Goal: Information Seeking & Learning: Learn about a topic

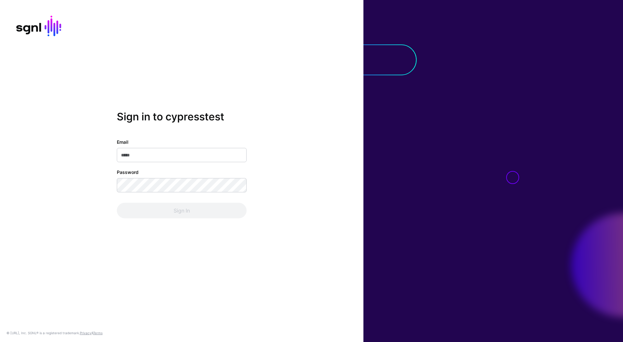
click at [206, 155] on input "Email" at bounding box center [182, 155] width 130 height 14
type input "**********"
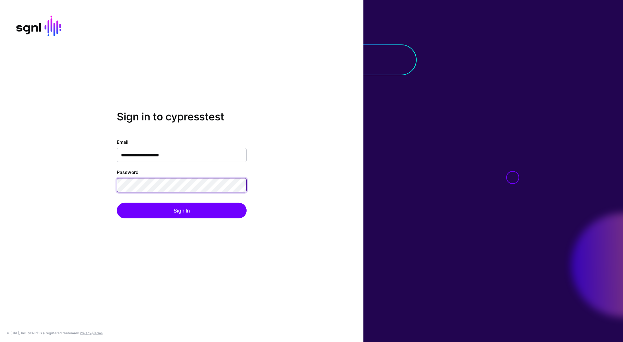
click at [117, 203] on button "Sign In" at bounding box center [182, 211] width 130 height 16
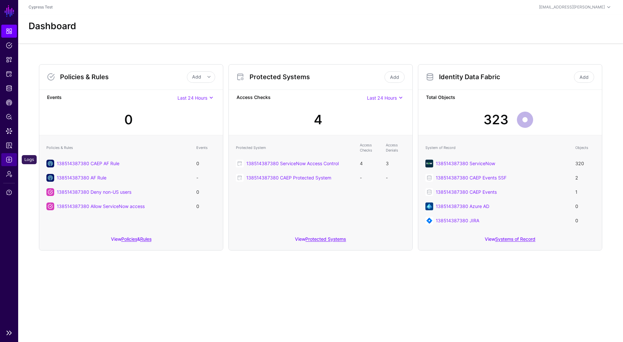
click at [3, 163] on link "Logs" at bounding box center [9, 159] width 16 height 13
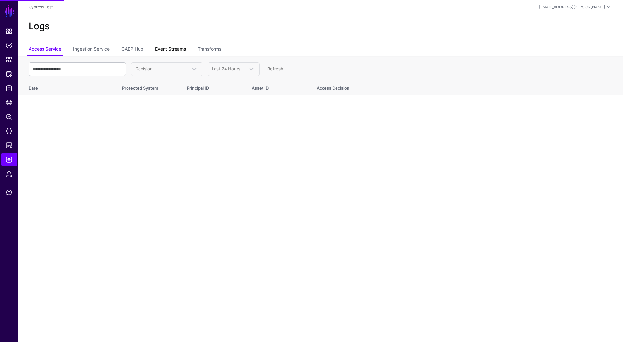
click at [175, 46] on link "Event Streams" at bounding box center [170, 50] width 31 height 12
click at [134, 49] on link "CAEP Hub" at bounding box center [132, 50] width 22 height 12
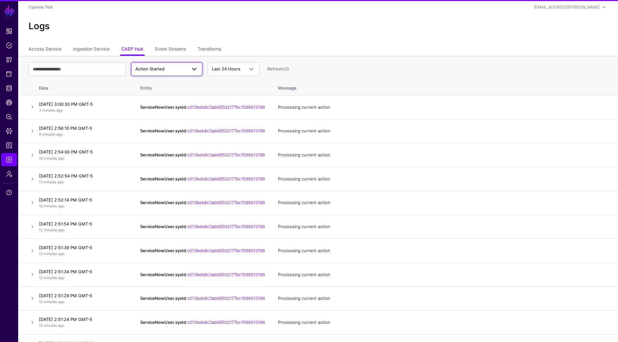
click at [168, 74] on link "Action Started" at bounding box center [166, 69] width 71 height 14
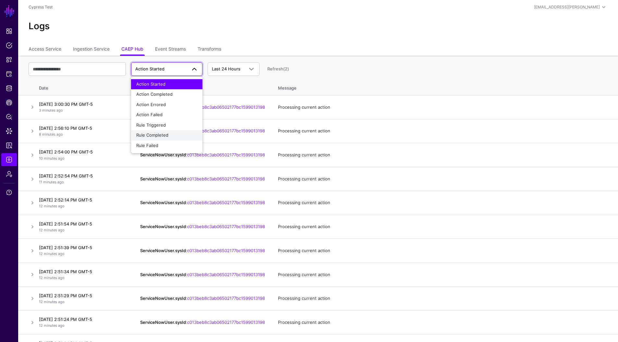
click at [167, 135] on span "Rule Completed" at bounding box center [152, 134] width 32 height 5
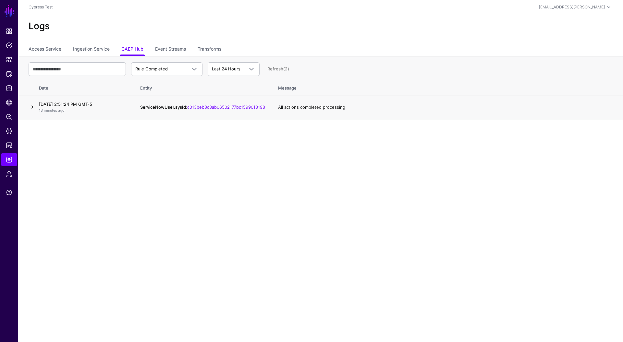
click at [30, 108] on link at bounding box center [33, 107] width 8 height 8
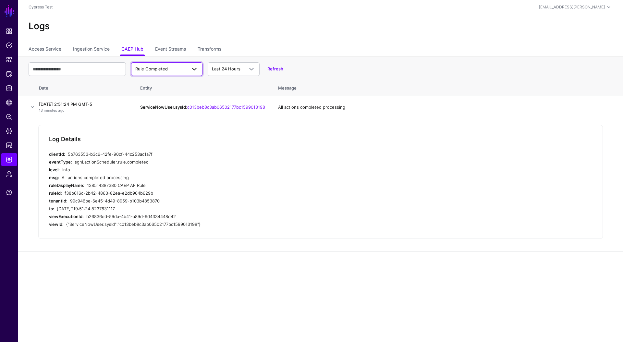
click at [161, 70] on span "Rule Completed" at bounding box center [151, 68] width 32 height 5
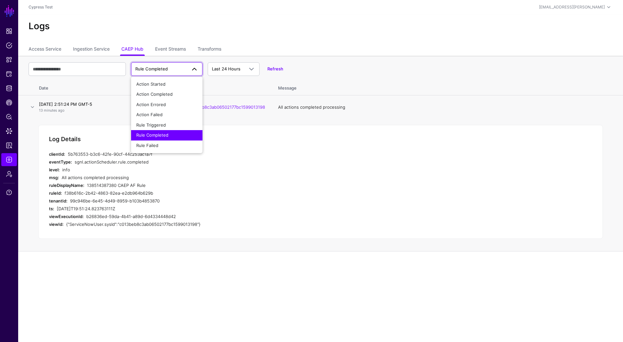
click at [230, 175] on div "All actions completed processing" at bounding box center [185, 178] width 247 height 8
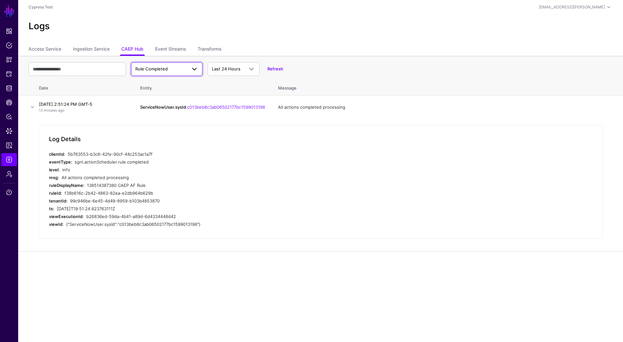
click at [172, 75] on link "Rule Completed" at bounding box center [166, 69] width 71 height 14
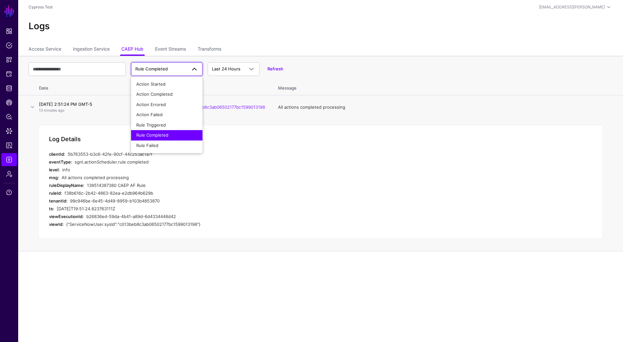
click at [229, 173] on div "info" at bounding box center [185, 170] width 246 height 8
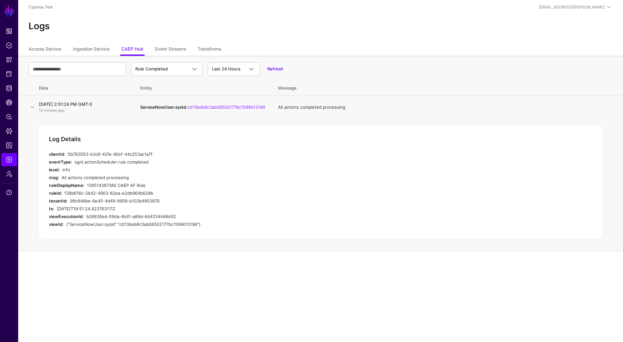
drag, startPoint x: 153, startPoint y: 187, endPoint x: 88, endPoint y: 188, distance: 64.9
click at [88, 188] on div "138514387380 CAEP AF Rule" at bounding box center [198, 185] width 222 height 8
click at [187, 68] on span at bounding box center [193, 69] width 12 height 8
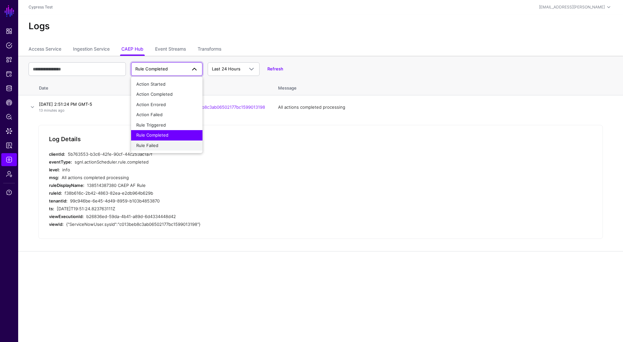
click at [156, 145] on span "Rule Failed" at bounding box center [147, 145] width 22 height 5
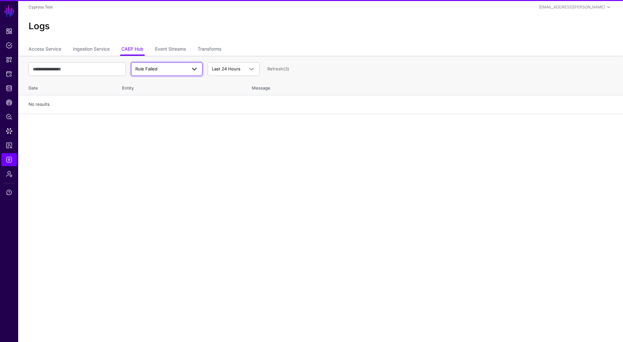
click at [170, 65] on span "Rule Failed" at bounding box center [166, 69] width 63 height 8
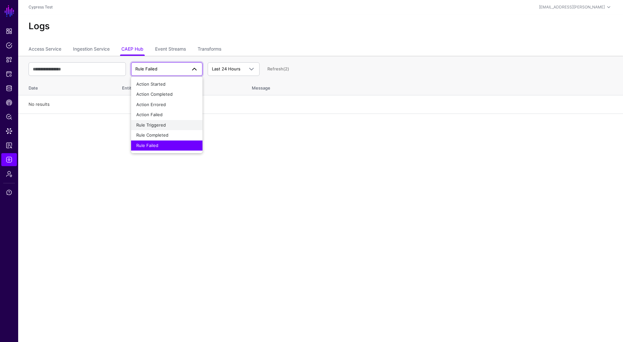
click at [158, 128] on div "Rule Triggered" at bounding box center [166, 125] width 61 height 6
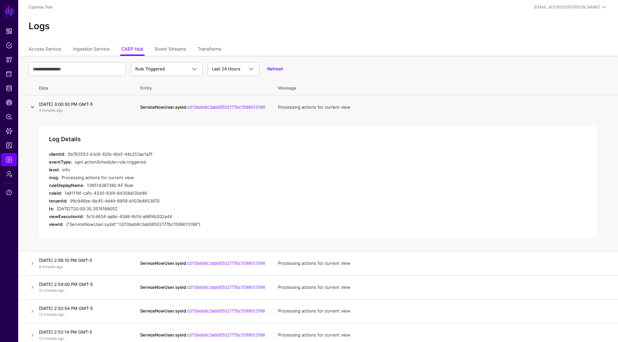
click at [32, 106] on link at bounding box center [33, 107] width 8 height 8
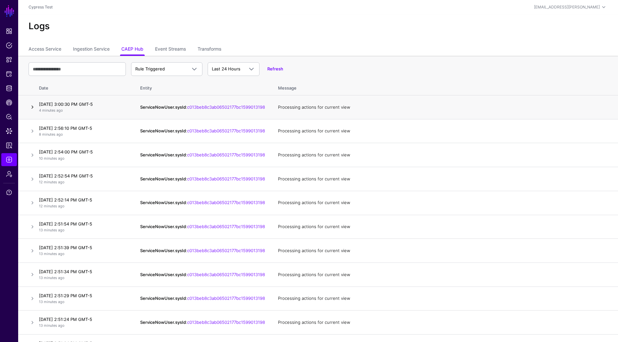
click at [32, 106] on link at bounding box center [33, 107] width 8 height 8
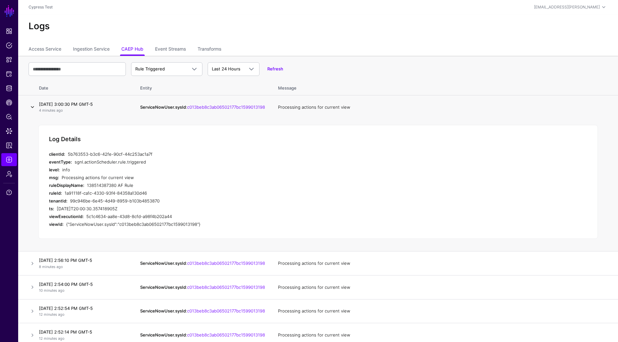
click at [32, 106] on link at bounding box center [33, 107] width 8 height 8
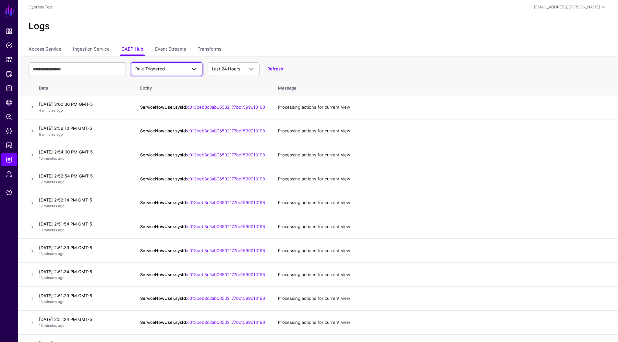
click at [155, 72] on span "Rule Triggered" at bounding box center [160, 69] width 51 height 6
click at [165, 135] on span "Rule Completed" at bounding box center [152, 134] width 32 height 5
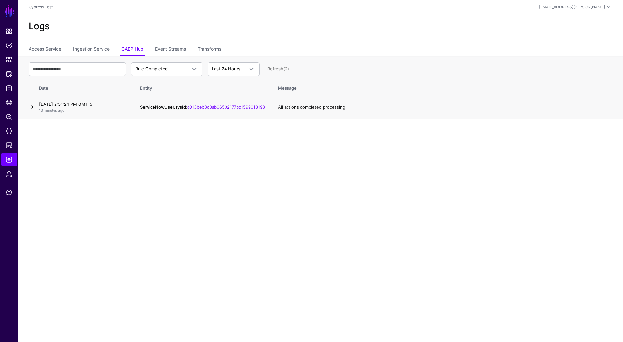
click at [31, 108] on link at bounding box center [33, 107] width 8 height 8
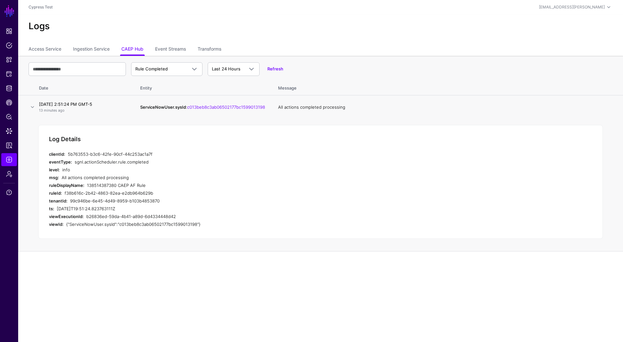
drag, startPoint x: 147, startPoint y: 186, endPoint x: 87, endPoint y: 183, distance: 59.8
click at [87, 183] on div "138514387380 CAEP AF Rule" at bounding box center [198, 185] width 222 height 8
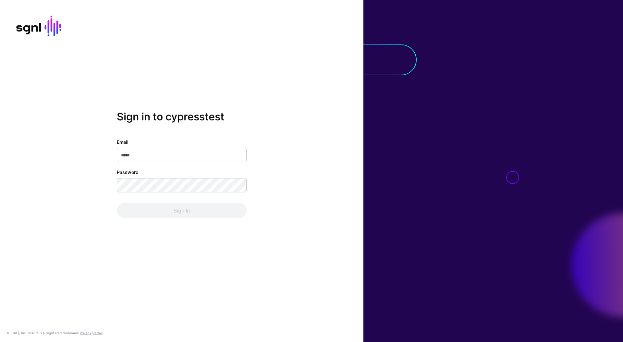
click at [194, 156] on input "Email" at bounding box center [182, 155] width 130 height 14
type input "**********"
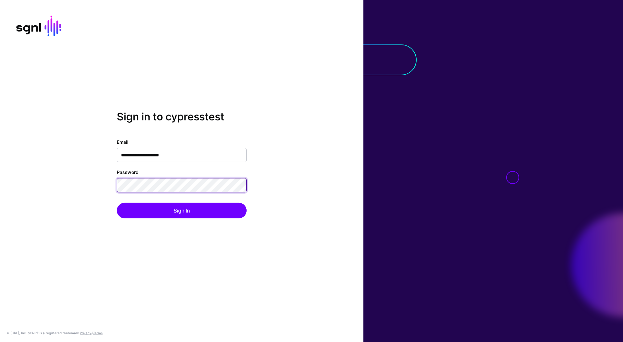
click at [117, 203] on button "Sign In" at bounding box center [182, 211] width 130 height 16
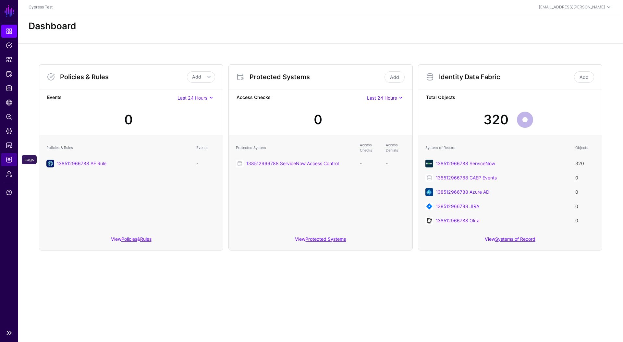
click at [9, 165] on link "Logs" at bounding box center [9, 159] width 16 height 13
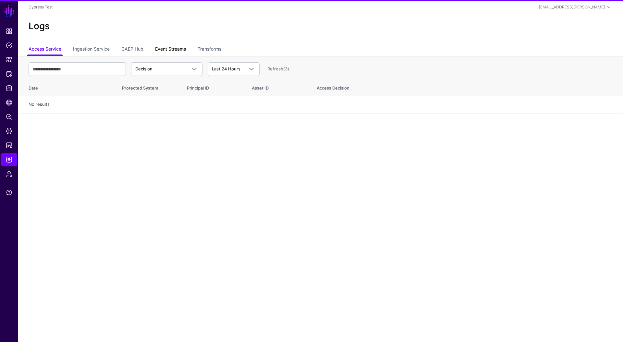
click at [176, 53] on link "Event Streams" at bounding box center [170, 50] width 31 height 12
click at [133, 49] on link "CAEP Hub" at bounding box center [132, 50] width 22 height 12
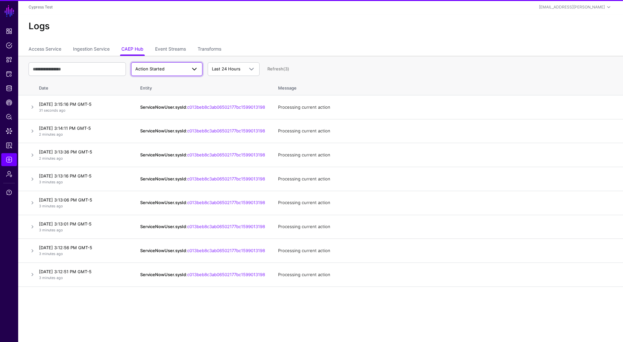
click at [164, 69] on span "Action Started" at bounding box center [149, 68] width 29 height 5
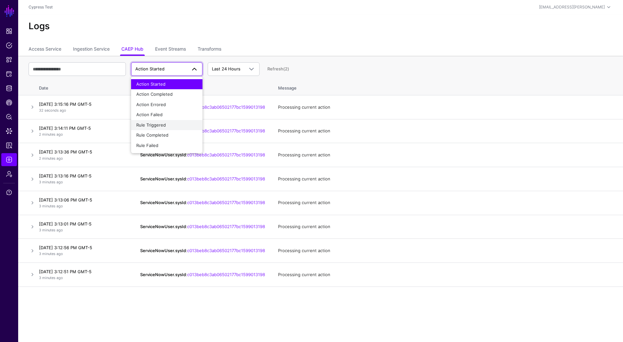
click at [165, 127] on div "Rule Triggered" at bounding box center [166, 125] width 61 height 6
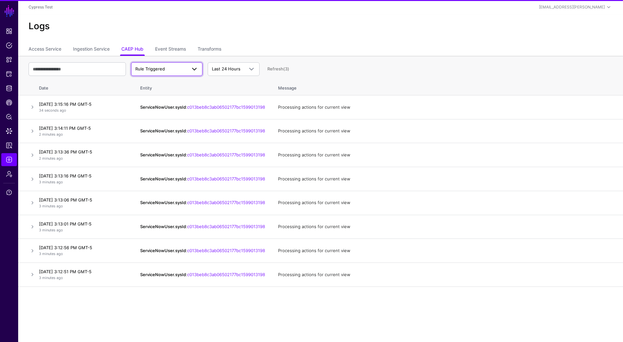
click at [172, 75] on link "Rule Triggered" at bounding box center [166, 69] width 71 height 14
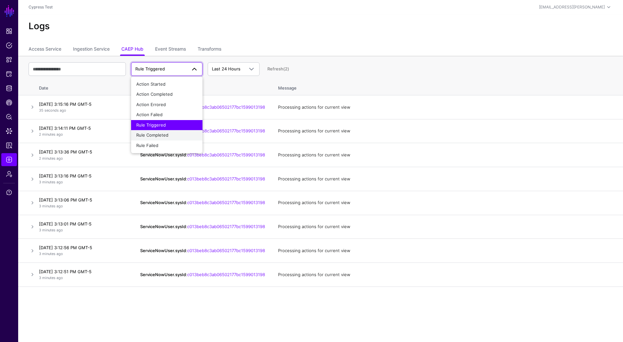
click at [173, 136] on div "Rule Completed" at bounding box center [166, 135] width 61 height 6
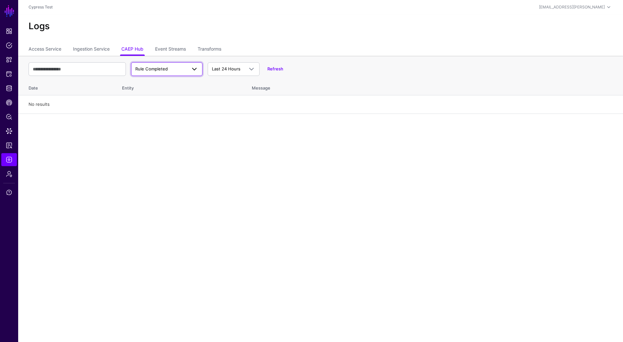
click at [191, 71] on span at bounding box center [195, 69] width 8 height 8
click at [275, 69] on link "Refresh" at bounding box center [276, 68] width 16 height 5
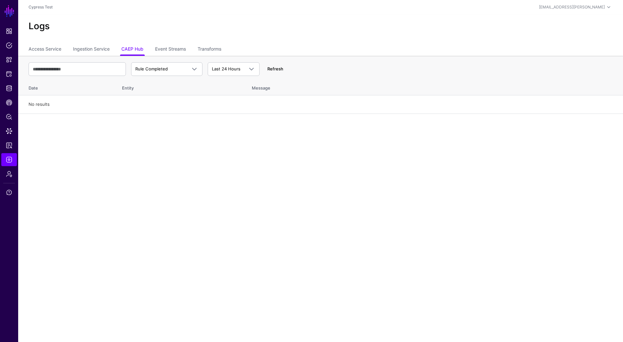
click at [283, 69] on div "Rule Completed Action Started Action Completed Action Errored Action Failed Rul…" at bounding box center [321, 69] width 584 height 19
click at [281, 69] on link "Refresh" at bounding box center [276, 68] width 16 height 5
click at [280, 70] on link "Refresh" at bounding box center [276, 68] width 16 height 5
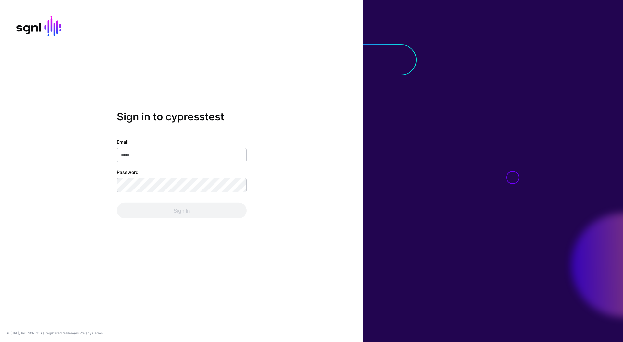
click at [167, 151] on input "Email" at bounding box center [182, 155] width 130 height 14
type input "**********"
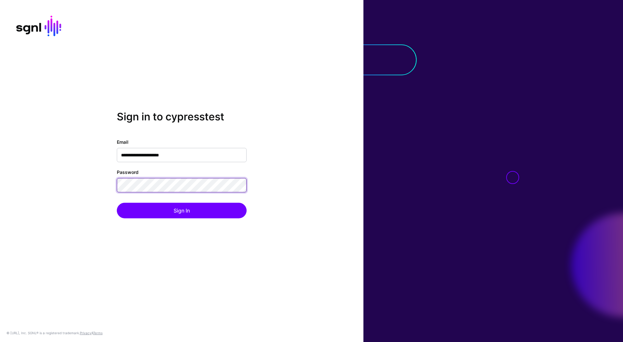
click at [117, 203] on button "Sign In" at bounding box center [182, 211] width 130 height 16
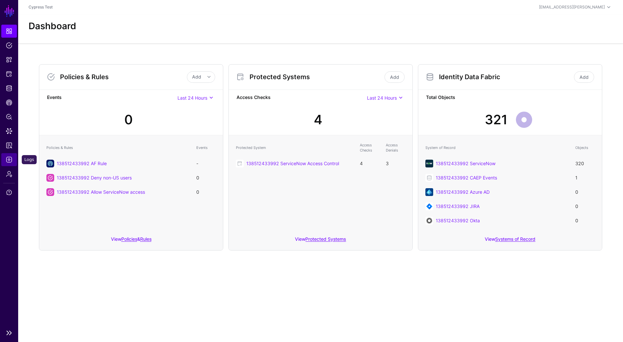
click at [12, 156] on link "Logs" at bounding box center [9, 159] width 16 height 13
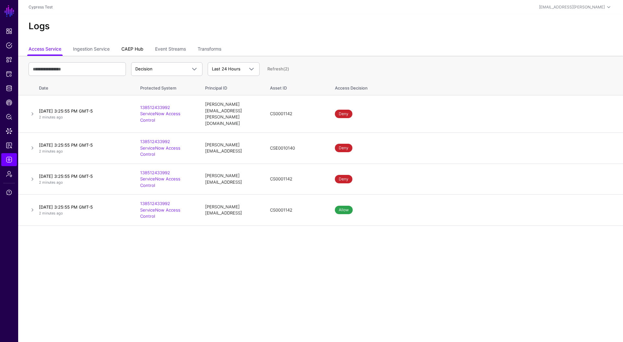
click at [131, 49] on link "CAEP Hub" at bounding box center [132, 50] width 22 height 12
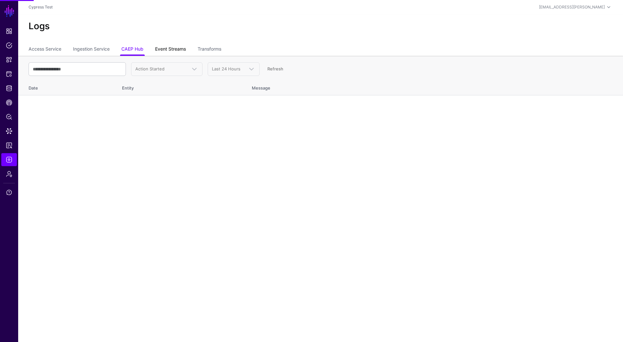
click at [171, 47] on link "Event Streams" at bounding box center [170, 50] width 31 height 12
click at [129, 48] on link "CAEP Hub" at bounding box center [132, 50] width 22 height 12
click at [170, 73] on link "Action Started" at bounding box center [166, 69] width 71 height 14
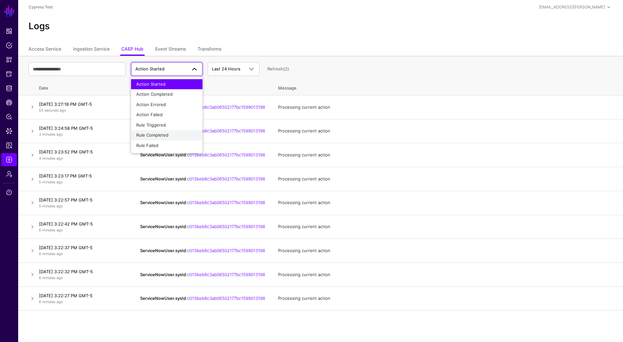
click at [169, 134] on div "Rule Completed" at bounding box center [166, 135] width 61 height 6
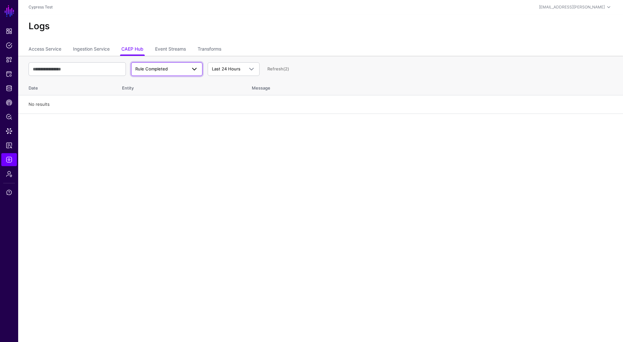
click at [167, 73] on link "Rule Completed" at bounding box center [166, 69] width 71 height 14
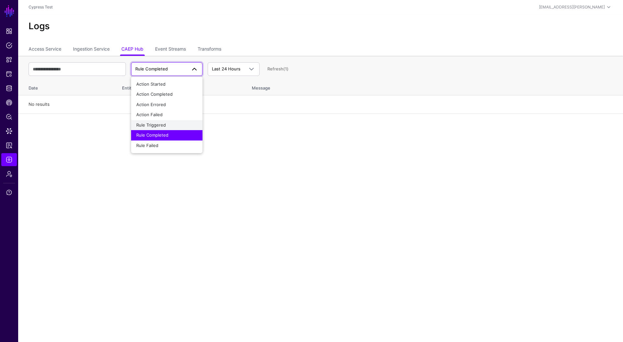
click at [160, 128] on button "Rule Triggered" at bounding box center [166, 125] width 71 height 10
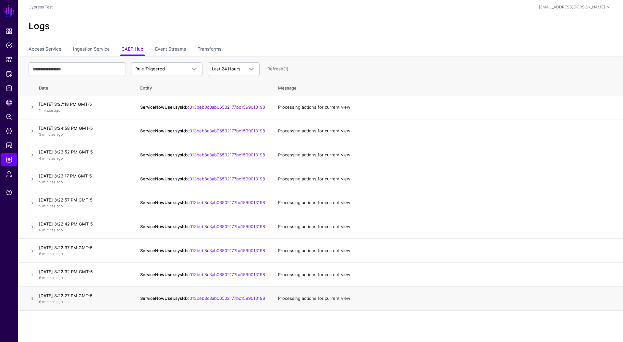
click at [31, 302] on link at bounding box center [33, 299] width 8 height 8
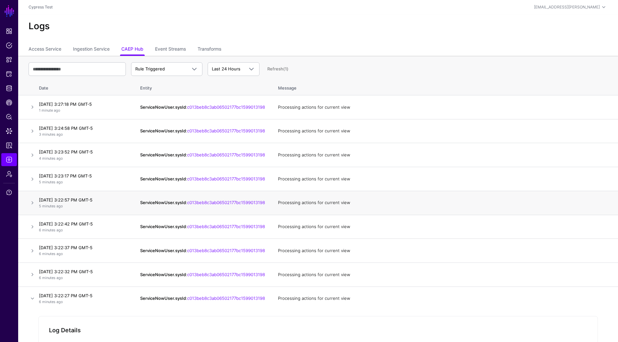
scroll to position [108, 0]
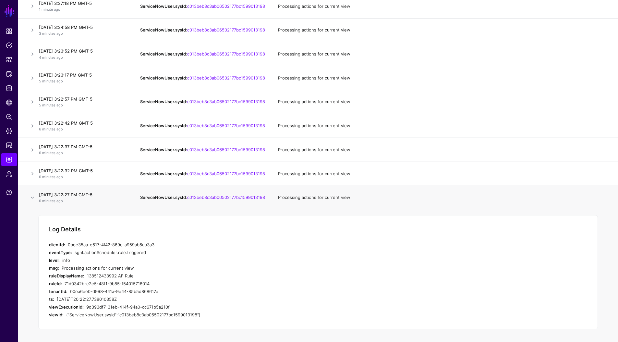
drag, startPoint x: 64, startPoint y: 282, endPoint x: 148, endPoint y: 283, distance: 84.1
click at [148, 283] on div "71d0342b-e2e5-48f1-9b85-f54015716014" at bounding box center [187, 284] width 244 height 8
copy div "71d0342b-e2e5-48f1-9b85-f54015716014"
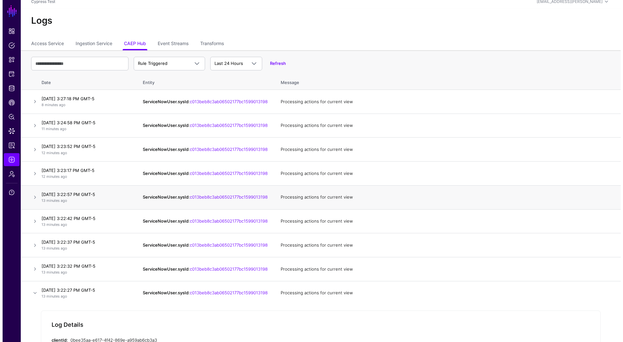
scroll to position [0, 0]
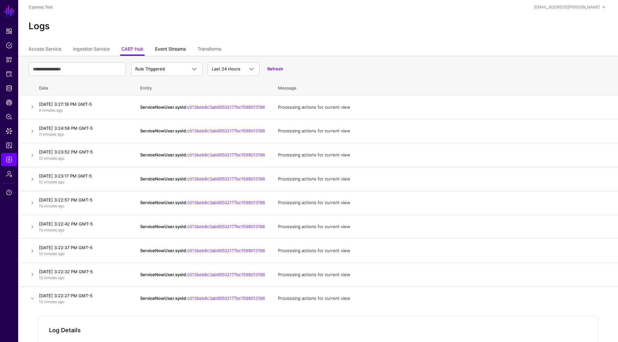
click at [168, 46] on link "Event Streams" at bounding box center [170, 50] width 31 height 12
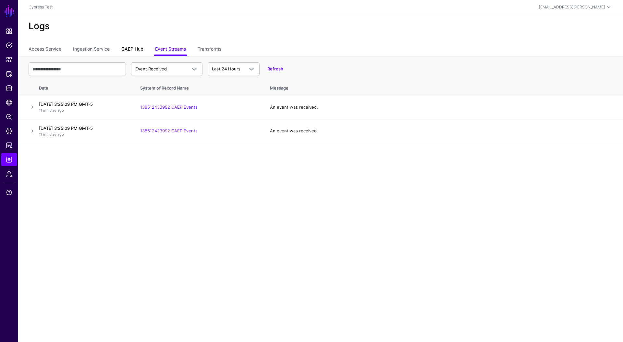
click at [140, 48] on link "CAEP Hub" at bounding box center [132, 50] width 22 height 12
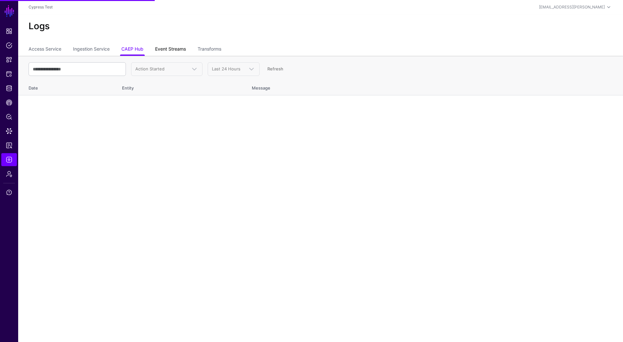
click at [169, 50] on link "Event Streams" at bounding box center [170, 50] width 31 height 12
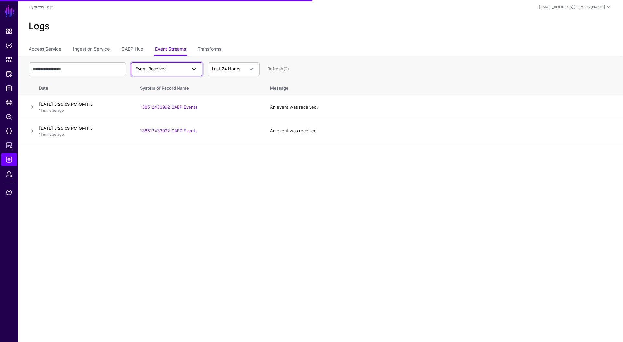
click at [175, 68] on span "Event Received" at bounding box center [160, 69] width 51 height 6
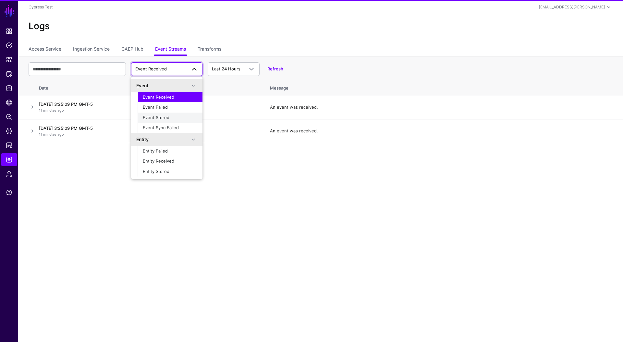
click at [164, 119] on span "Event Stored" at bounding box center [156, 117] width 27 height 5
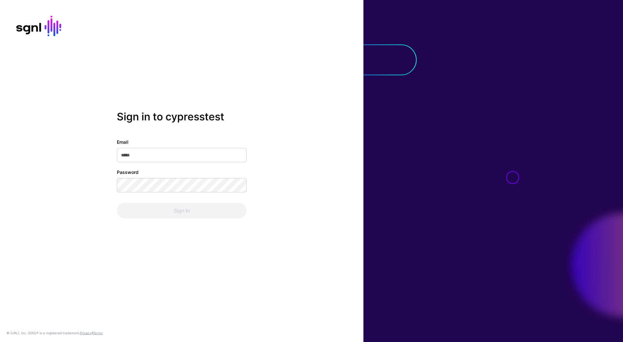
click at [193, 157] on input "Email" at bounding box center [182, 155] width 130 height 14
type input "**********"
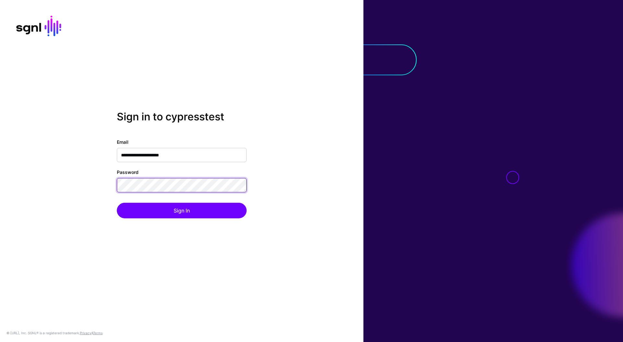
click at [117, 203] on button "Sign In" at bounding box center [182, 211] width 130 height 16
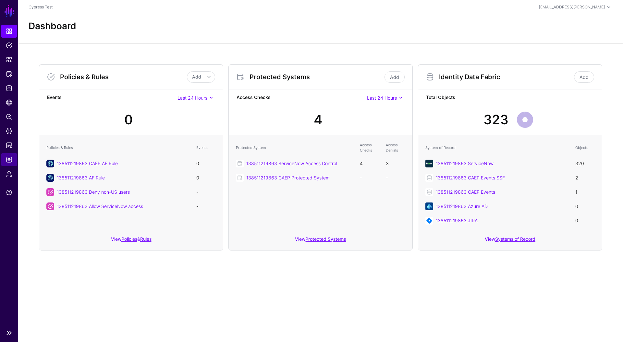
click at [6, 161] on span "Logs" at bounding box center [9, 159] width 6 height 6
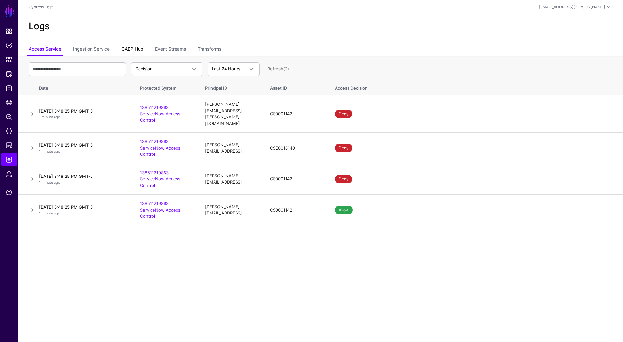
click at [135, 48] on link "CAEP Hub" at bounding box center [132, 50] width 22 height 12
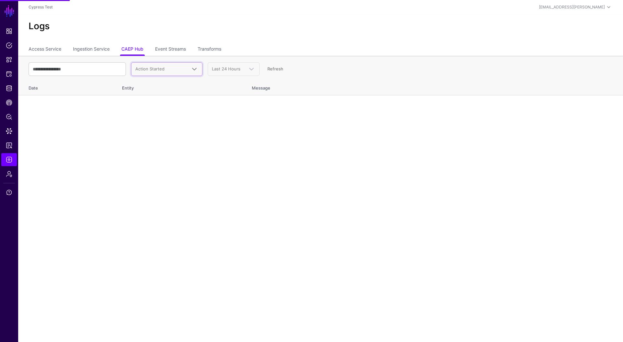
click at [164, 69] on span "Action Started" at bounding box center [160, 69] width 51 height 6
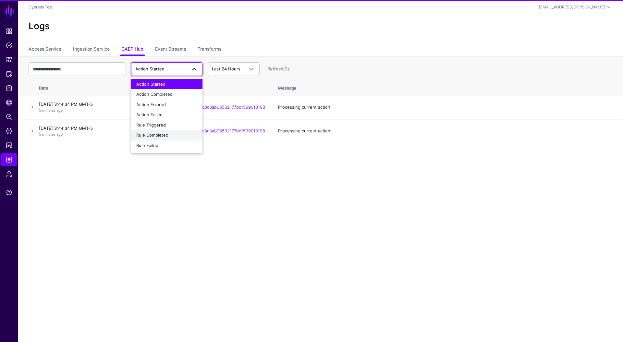
click at [166, 132] on div "Rule Completed" at bounding box center [166, 135] width 61 height 6
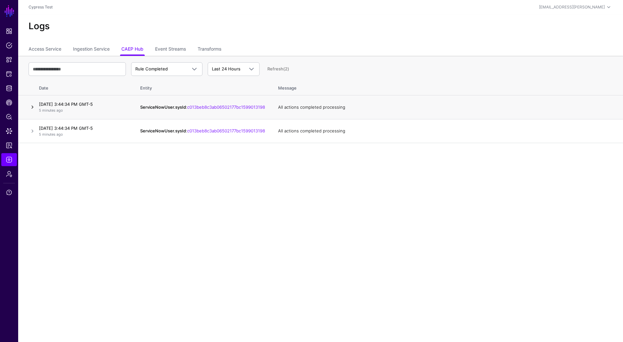
click at [31, 109] on link at bounding box center [33, 107] width 8 height 8
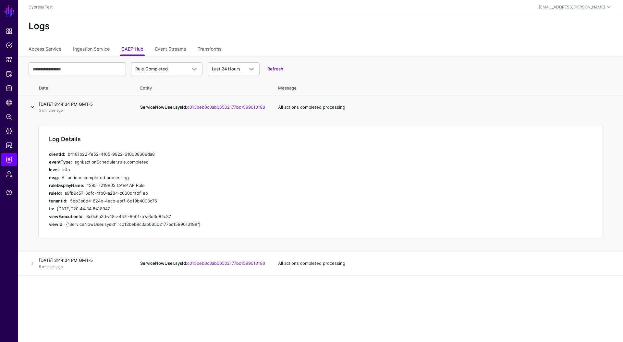
click at [31, 108] on link at bounding box center [33, 107] width 8 height 8
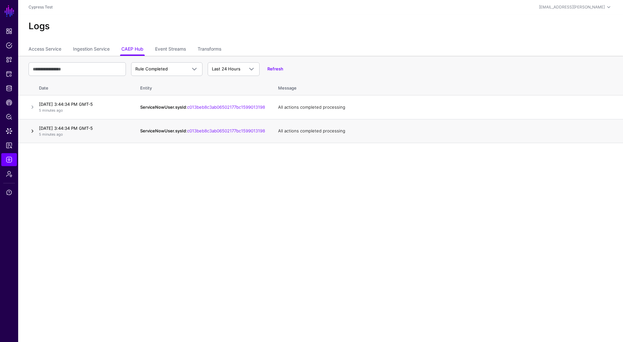
click at [34, 133] on link at bounding box center [33, 131] width 8 height 8
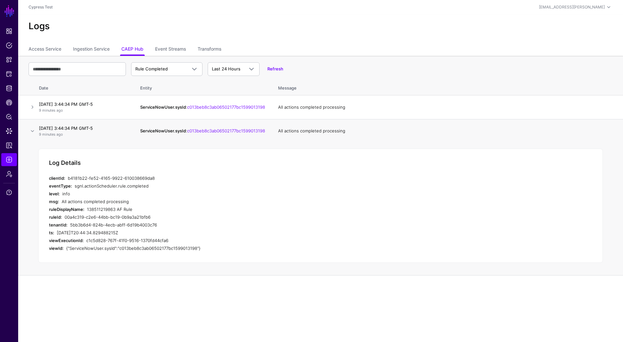
click at [419, 150] on div "Log Details clientId: b4181b22-fe52-4165-9922-610038669da8 eventType: sgnl.acti…" at bounding box center [320, 206] width 565 height 114
click at [32, 132] on link at bounding box center [33, 131] width 8 height 8
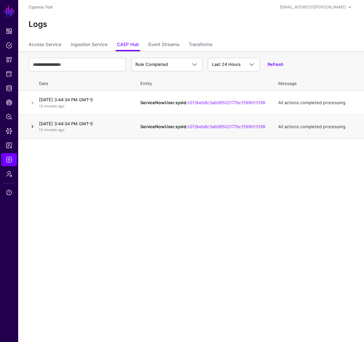
click at [33, 129] on link at bounding box center [33, 127] width 8 height 8
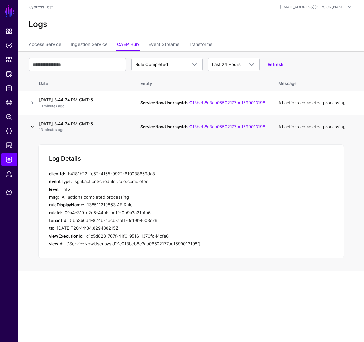
click at [33, 129] on link at bounding box center [33, 127] width 8 height 8
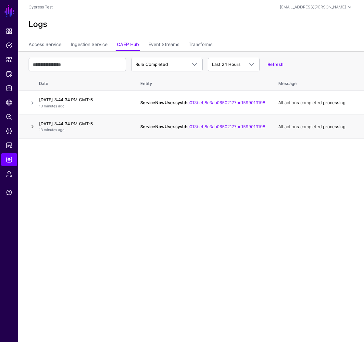
click at [34, 128] on link at bounding box center [33, 127] width 8 height 8
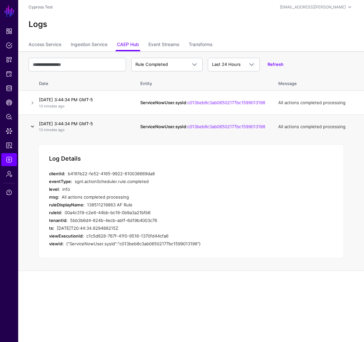
click at [35, 129] on link at bounding box center [33, 127] width 8 height 8
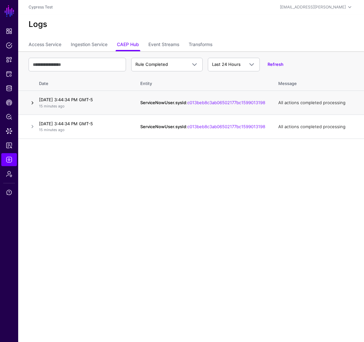
click at [31, 102] on link at bounding box center [33, 103] width 8 height 8
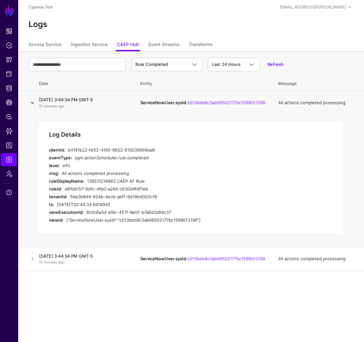
click at [31, 102] on link at bounding box center [33, 103] width 8 height 8
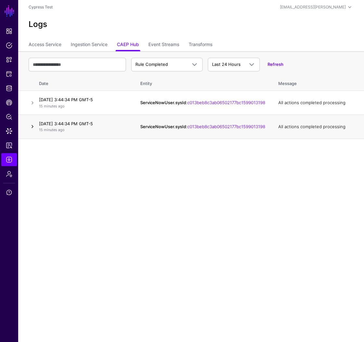
click at [33, 130] on link at bounding box center [33, 127] width 8 height 8
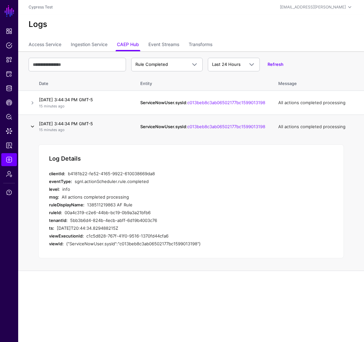
click at [33, 130] on link at bounding box center [33, 127] width 8 height 8
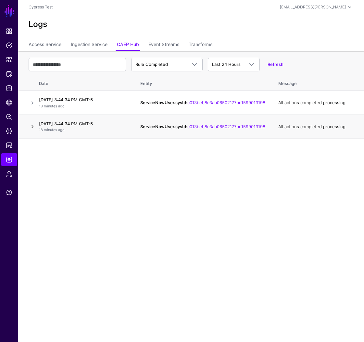
click at [32, 129] on link at bounding box center [33, 127] width 8 height 8
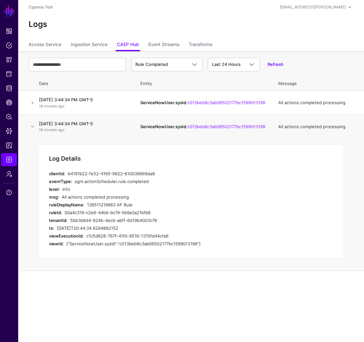
drag, startPoint x: 133, startPoint y: 205, endPoint x: 88, endPoint y: 207, distance: 45.2
click at [88, 207] on div "138511219863 AF Rule" at bounding box center [198, 205] width 222 height 8
copy div "138511219863 AF Rule"
click at [133, 207] on div "138511219863 AF Rule" at bounding box center [198, 205] width 222 height 8
drag, startPoint x: 134, startPoint y: 208, endPoint x: 88, endPoint y: 208, distance: 46.1
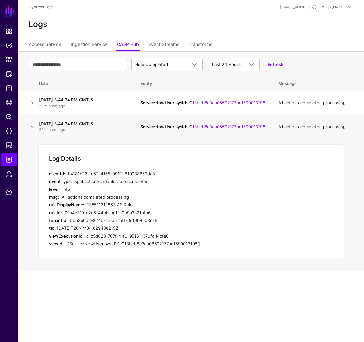
click at [88, 208] on div "138511219863 AF Rule" at bounding box center [198, 205] width 222 height 8
copy div "138511219863 AF Rule"
click at [34, 105] on link at bounding box center [33, 103] width 8 height 8
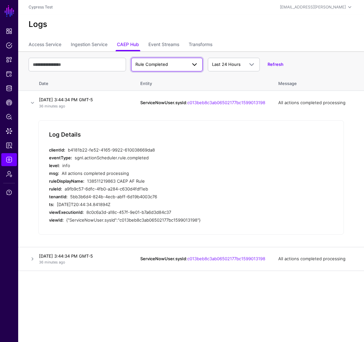
click at [167, 64] on span "Rule Completed" at bounding box center [151, 64] width 32 height 5
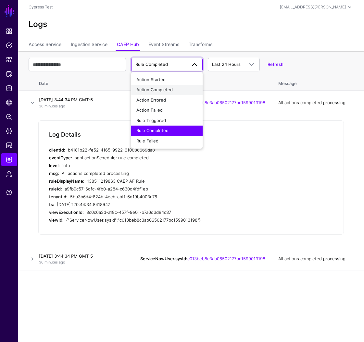
click at [169, 87] on span "Action Completed" at bounding box center [154, 89] width 36 height 5
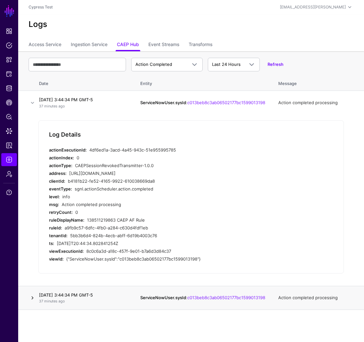
click at [33, 301] on link at bounding box center [33, 298] width 8 height 8
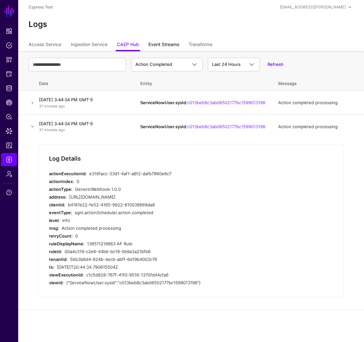
click at [162, 44] on link "Event Streams" at bounding box center [163, 45] width 31 height 12
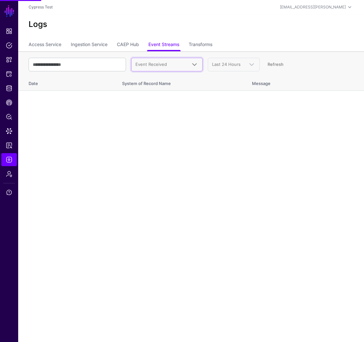
click at [179, 68] on span "Event Received" at bounding box center [166, 65] width 63 height 8
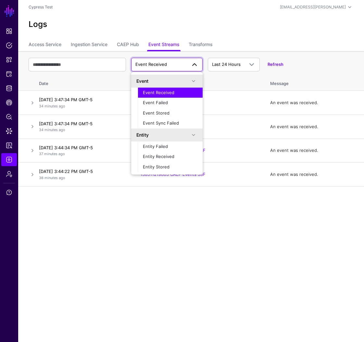
click at [161, 95] on div "Event Received" at bounding box center [170, 93] width 55 height 6
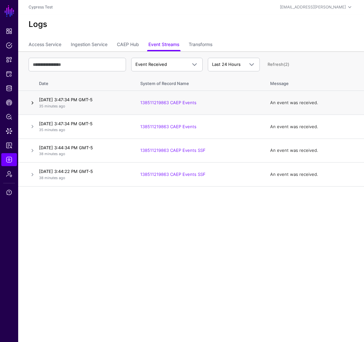
click at [32, 102] on link at bounding box center [33, 103] width 8 height 8
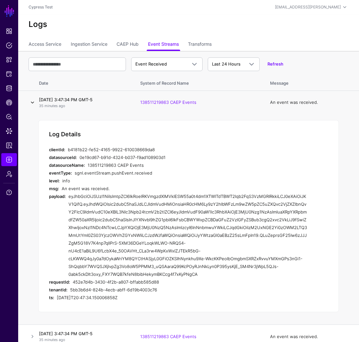
click at [32, 102] on link at bounding box center [33, 103] width 8 height 8
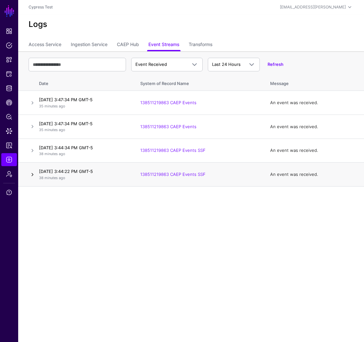
click at [34, 177] on link at bounding box center [33, 175] width 8 height 8
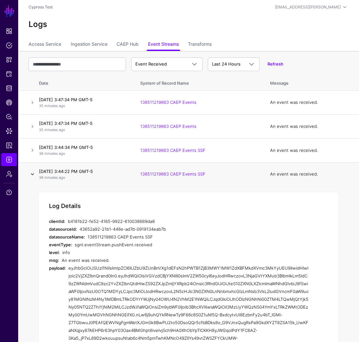
click at [34, 177] on link at bounding box center [33, 174] width 8 height 8
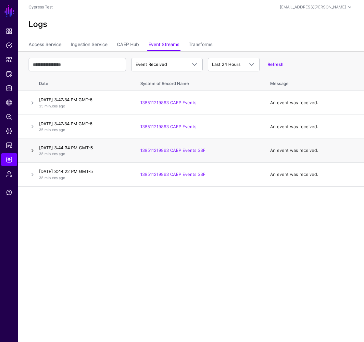
click at [35, 153] on link at bounding box center [33, 151] width 8 height 8
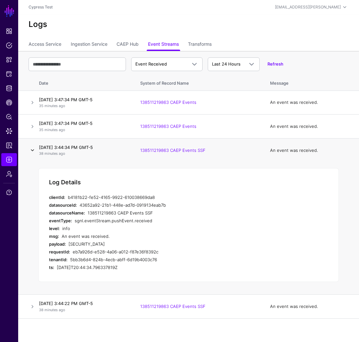
click at [35, 153] on link at bounding box center [33, 150] width 8 height 8
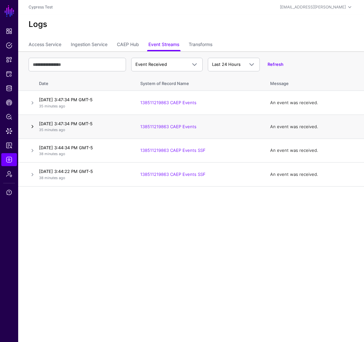
click at [34, 126] on link at bounding box center [33, 127] width 8 height 8
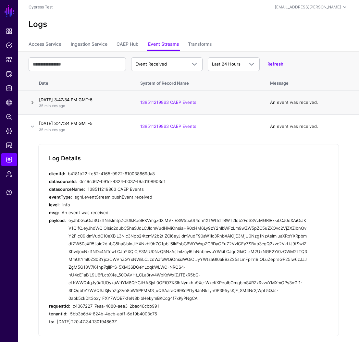
click at [33, 105] on link at bounding box center [33, 103] width 8 height 8
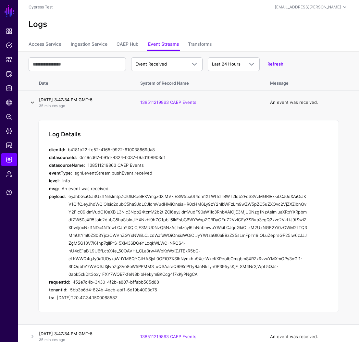
click at [33, 104] on link at bounding box center [33, 103] width 8 height 8
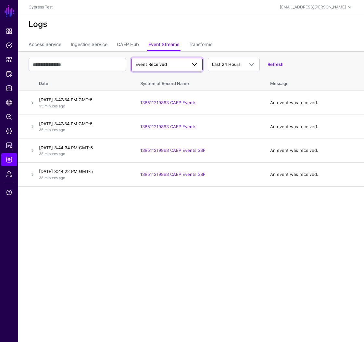
click at [172, 67] on span "Event Received" at bounding box center [160, 64] width 51 height 6
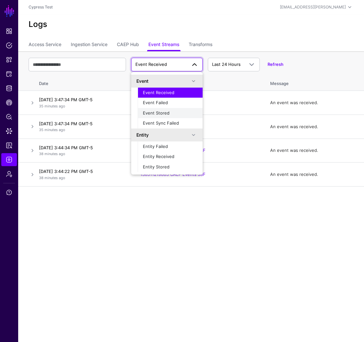
click at [168, 115] on span "Event Stored" at bounding box center [156, 112] width 27 height 5
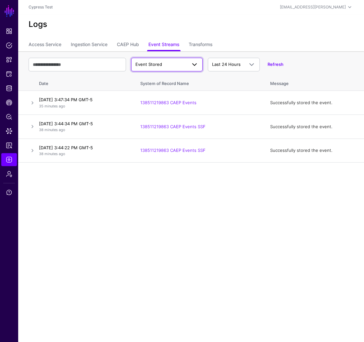
click at [160, 64] on span "Event Stored" at bounding box center [148, 64] width 27 height 5
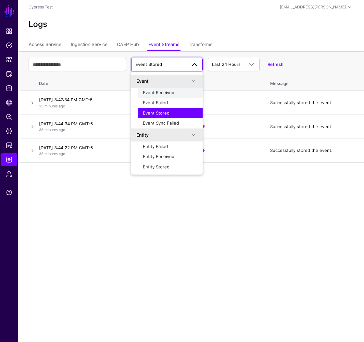
click at [165, 94] on span "Event Received" at bounding box center [158, 92] width 31 height 5
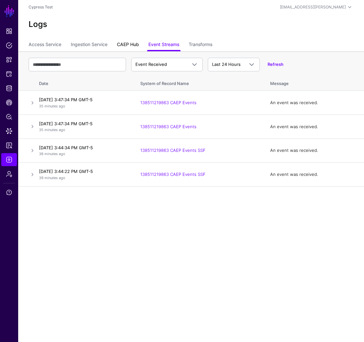
click at [128, 44] on link "CAEP Hub" at bounding box center [128, 45] width 22 height 12
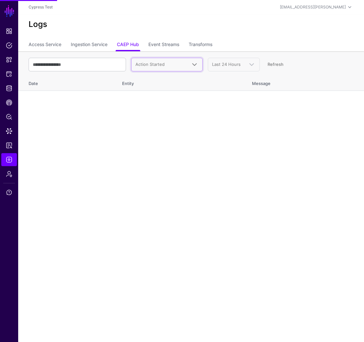
click at [164, 70] on link "Action Started" at bounding box center [166, 65] width 71 height 14
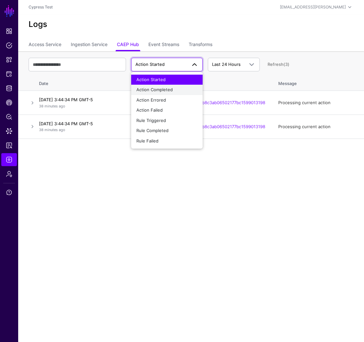
click at [164, 88] on span "Action Completed" at bounding box center [154, 89] width 36 height 5
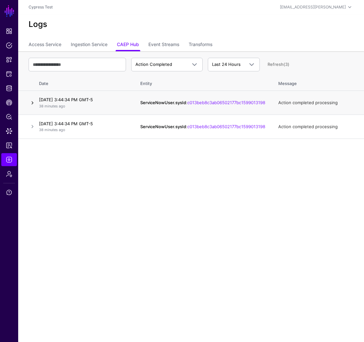
click at [35, 104] on link at bounding box center [33, 103] width 8 height 8
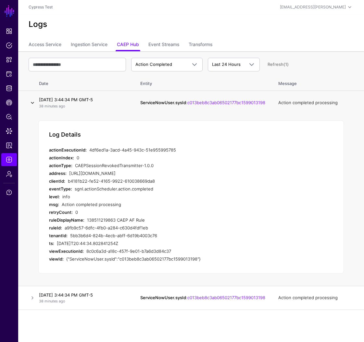
click at [34, 105] on link at bounding box center [33, 103] width 8 height 8
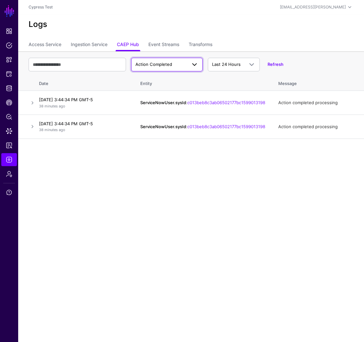
click at [168, 59] on link "Action Completed" at bounding box center [166, 65] width 71 height 14
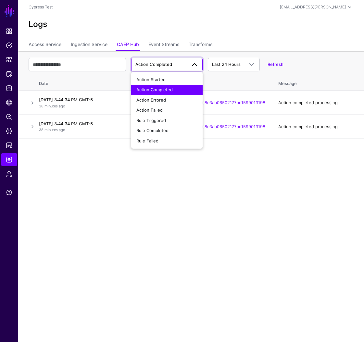
click at [168, 38] on div "Logs" at bounding box center [191, 26] width 346 height 25
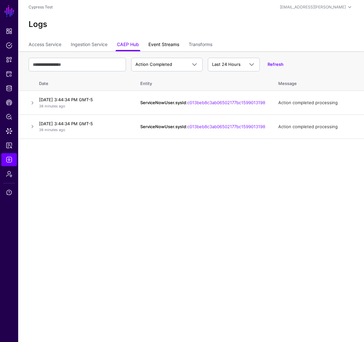
click at [171, 45] on link "Event Streams" at bounding box center [163, 45] width 31 height 12
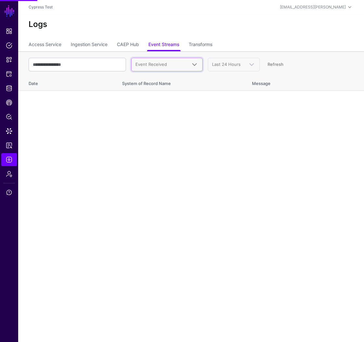
click at [177, 67] on span "Event Received" at bounding box center [160, 64] width 51 height 6
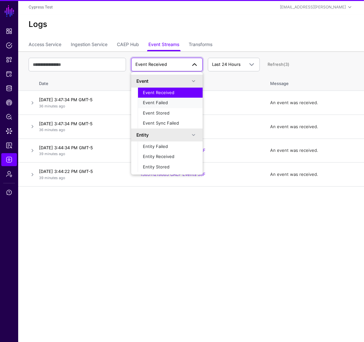
click at [173, 104] on div "Event Failed" at bounding box center [170, 103] width 55 height 6
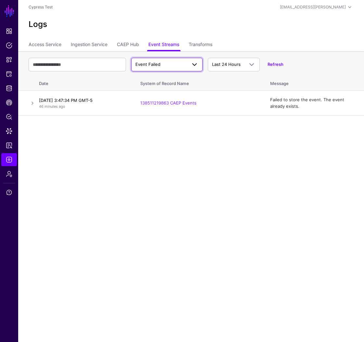
click at [155, 66] on span "Event Failed" at bounding box center [147, 64] width 25 height 5
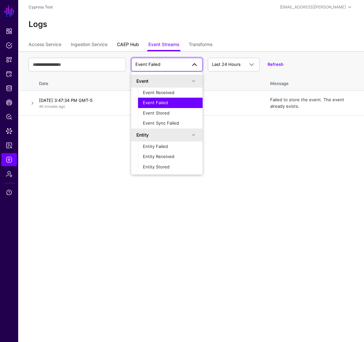
click at [133, 44] on link "CAEP Hub" at bounding box center [128, 45] width 22 height 12
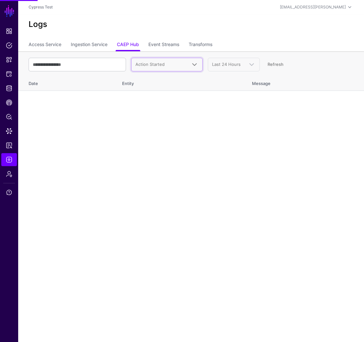
click at [161, 68] on span "Action Started" at bounding box center [166, 65] width 63 height 8
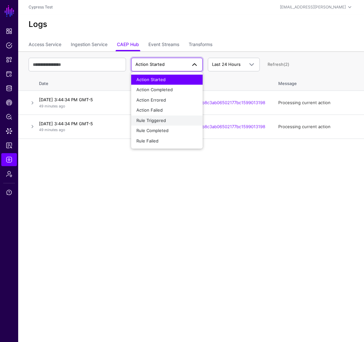
click at [165, 124] on button "Rule Triggered" at bounding box center [166, 121] width 71 height 10
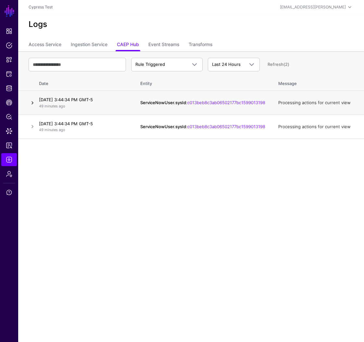
click at [34, 104] on link at bounding box center [33, 103] width 8 height 8
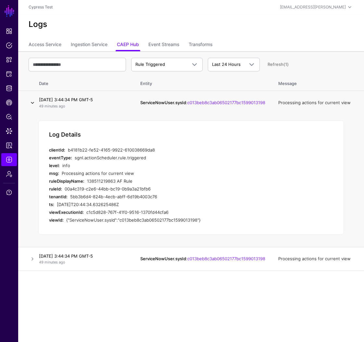
click at [34, 104] on link at bounding box center [33, 103] width 8 height 8
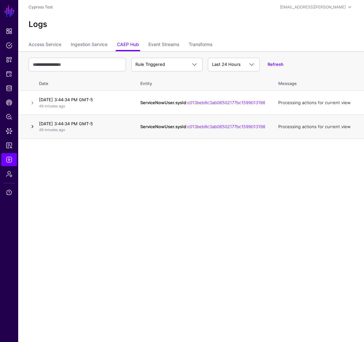
click at [33, 129] on link at bounding box center [33, 127] width 8 height 8
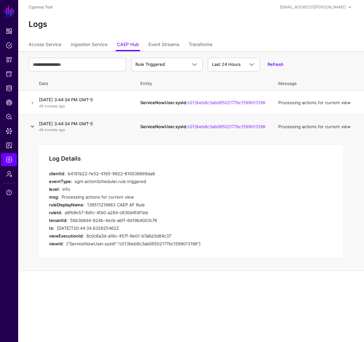
click at [33, 129] on link at bounding box center [33, 127] width 8 height 8
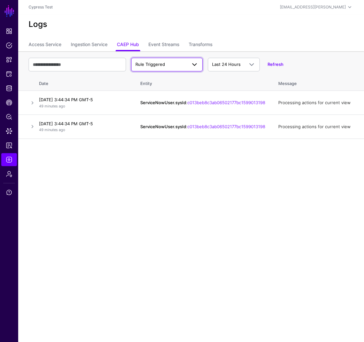
click at [150, 67] on span "Rule Triggered" at bounding box center [160, 64] width 51 height 6
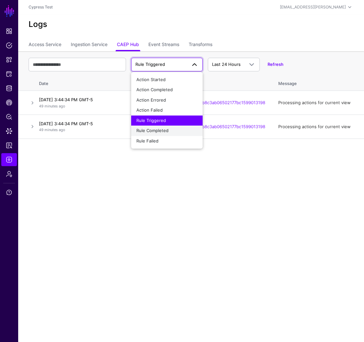
click at [160, 132] on span "Rule Completed" at bounding box center [152, 130] width 32 height 5
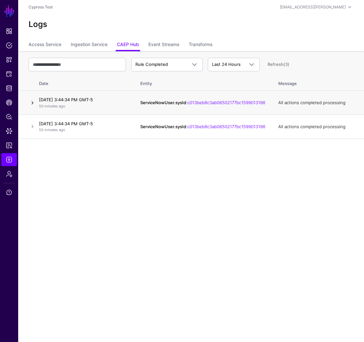
click at [34, 104] on link at bounding box center [33, 103] width 8 height 8
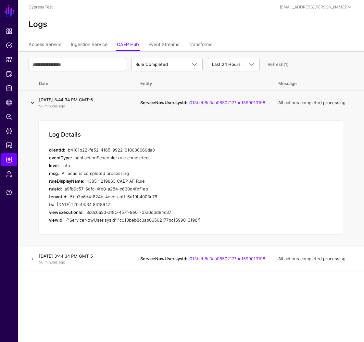
click at [34, 104] on link at bounding box center [33, 103] width 8 height 8
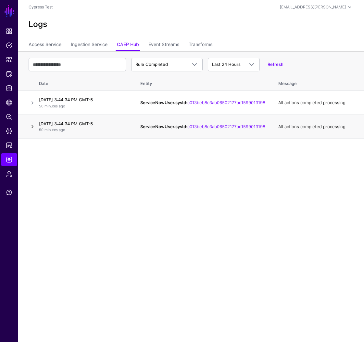
click at [34, 130] on link at bounding box center [33, 127] width 8 height 8
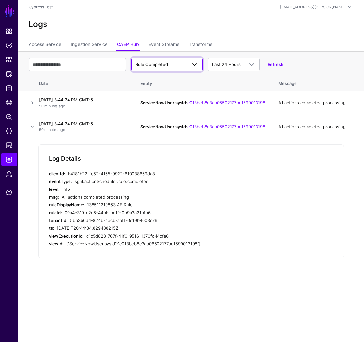
click at [165, 68] on span "Rule Completed" at bounding box center [160, 64] width 51 height 6
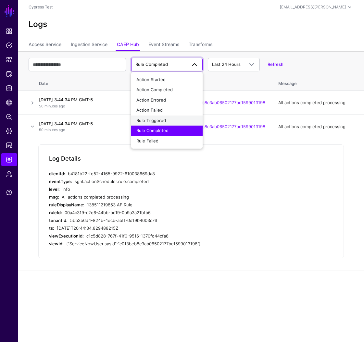
click at [163, 118] on span "Rule Triggered" at bounding box center [151, 120] width 30 height 5
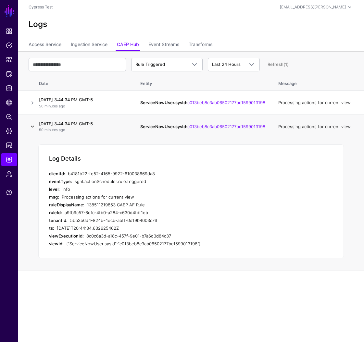
click at [35, 127] on link at bounding box center [33, 127] width 8 height 8
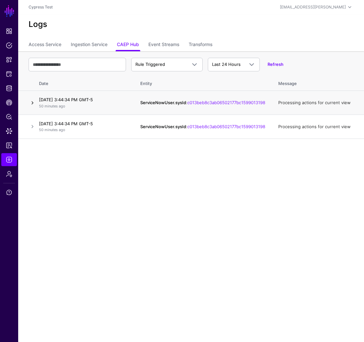
click at [35, 106] on link at bounding box center [33, 103] width 8 height 8
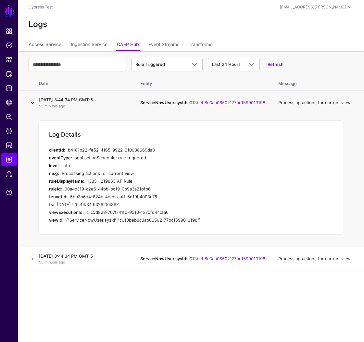
click at [35, 103] on link at bounding box center [33, 103] width 8 height 8
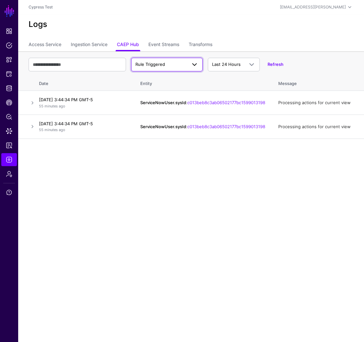
click at [151, 62] on span "Rule Triggered" at bounding box center [150, 64] width 30 height 5
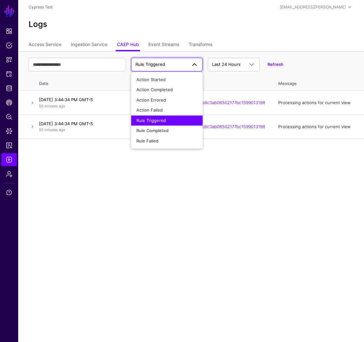
click at [233, 32] on div "Logs" at bounding box center [191, 26] width 346 height 25
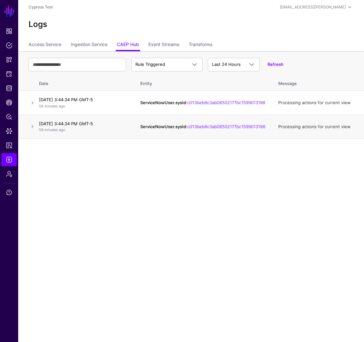
click at [59, 131] on p "56 minutes ago" at bounding box center [83, 130] width 88 height 6
click at [33, 127] on link at bounding box center [33, 127] width 8 height 8
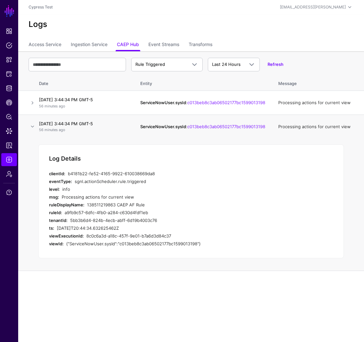
drag, startPoint x: 147, startPoint y: 205, endPoint x: 87, endPoint y: 207, distance: 60.1
click at [87, 207] on div "ruleDisplayName: 138511219863 CAEP AF Rule" at bounding box center [179, 205] width 260 height 8
copy div "138511219863 CAEP AF Rule"
click at [34, 129] on link at bounding box center [33, 127] width 8 height 8
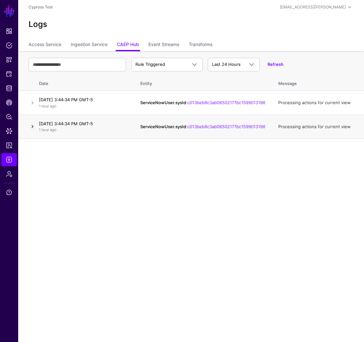
click at [34, 127] on link at bounding box center [33, 127] width 8 height 8
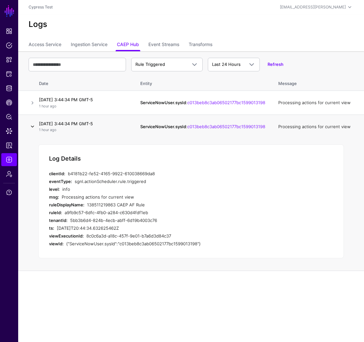
click at [34, 128] on link at bounding box center [33, 127] width 8 height 8
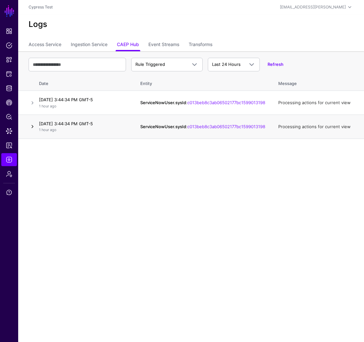
click at [34, 128] on link at bounding box center [33, 127] width 8 height 8
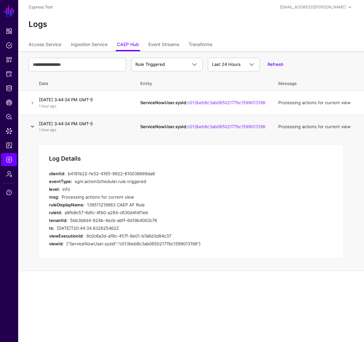
click at [34, 128] on link at bounding box center [33, 127] width 8 height 8
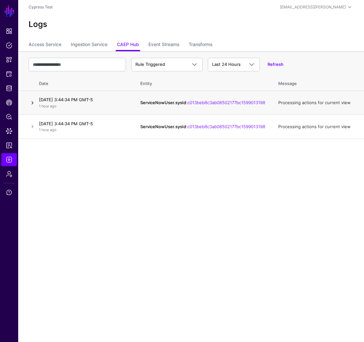
click at [34, 103] on link at bounding box center [33, 103] width 8 height 8
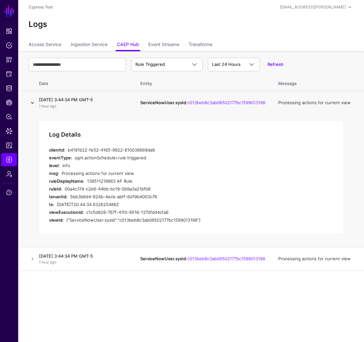
click at [34, 103] on link at bounding box center [33, 103] width 8 height 8
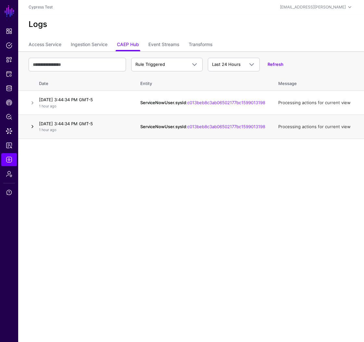
click at [33, 128] on link at bounding box center [33, 127] width 8 height 8
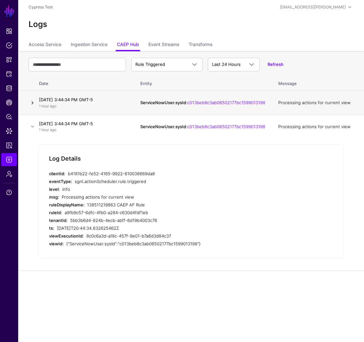
click at [31, 105] on link at bounding box center [33, 103] width 8 height 8
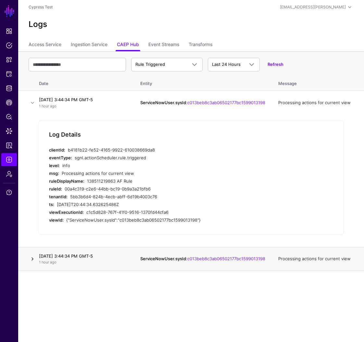
click at [34, 260] on link at bounding box center [33, 259] width 8 height 8
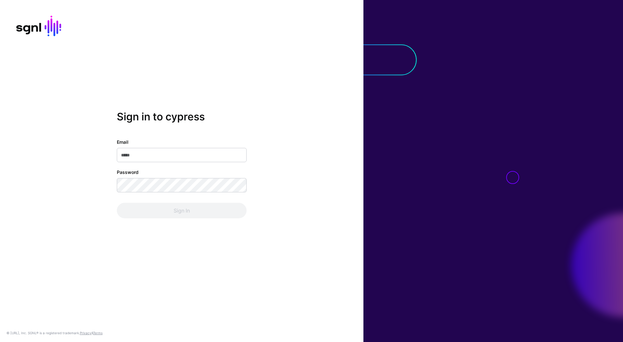
click at [195, 158] on input "Email" at bounding box center [182, 155] width 130 height 14
type input "**********"
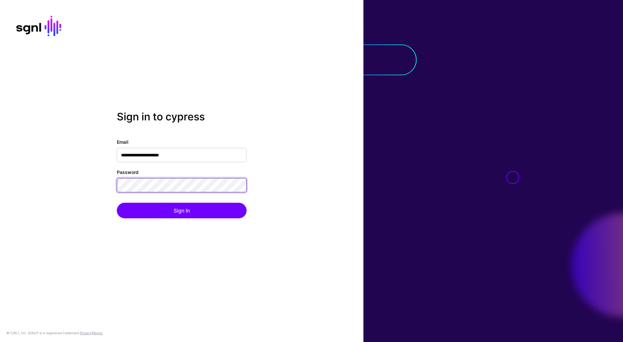
click at [117, 203] on button "Sign In" at bounding box center [182, 211] width 130 height 16
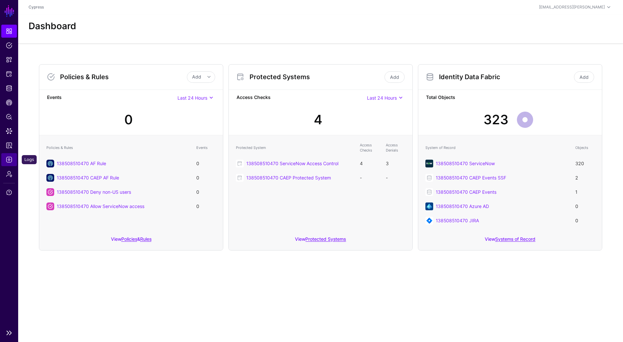
click at [7, 164] on link "Logs" at bounding box center [9, 159] width 16 height 13
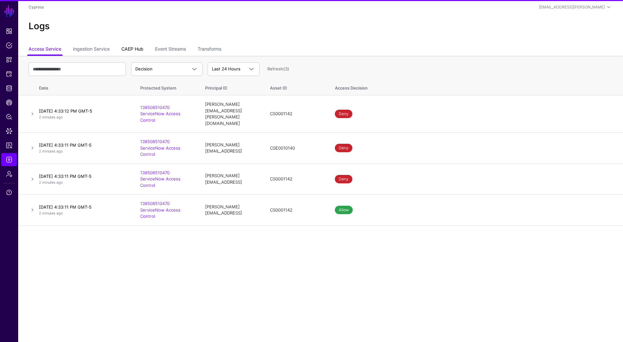
click at [141, 52] on link "CAEP Hub" at bounding box center [132, 50] width 22 height 12
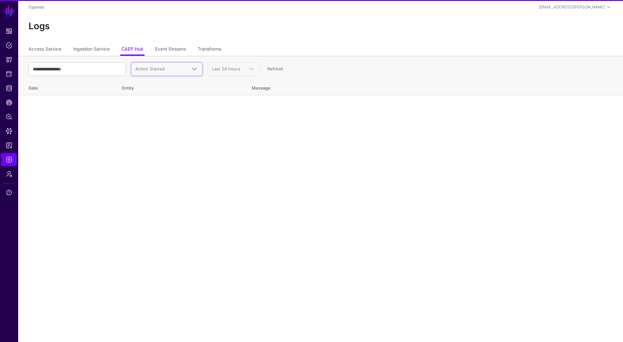
click at [157, 67] on span "Action Started" at bounding box center [149, 68] width 29 height 5
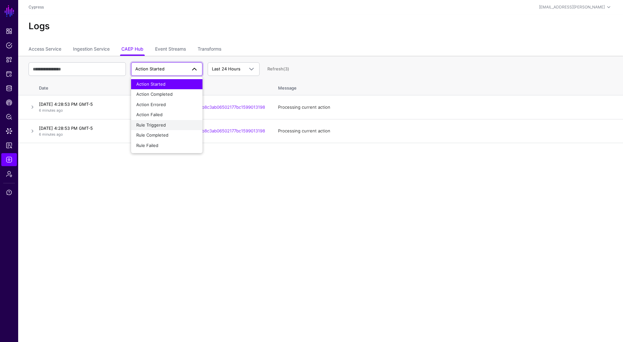
click at [163, 122] on span "Rule Triggered" at bounding box center [151, 124] width 30 height 5
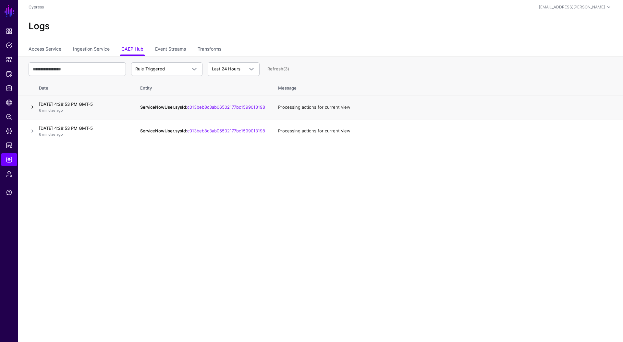
click at [31, 110] on link at bounding box center [33, 107] width 8 height 8
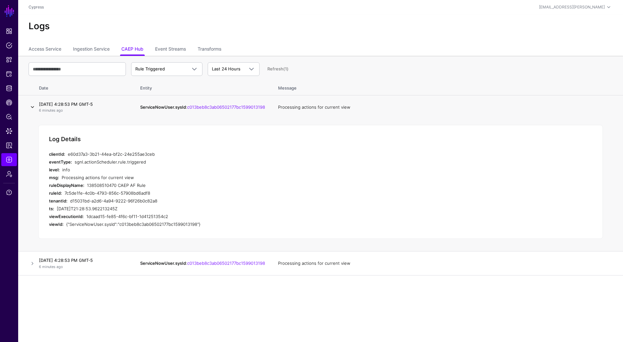
click at [31, 109] on link at bounding box center [33, 107] width 8 height 8
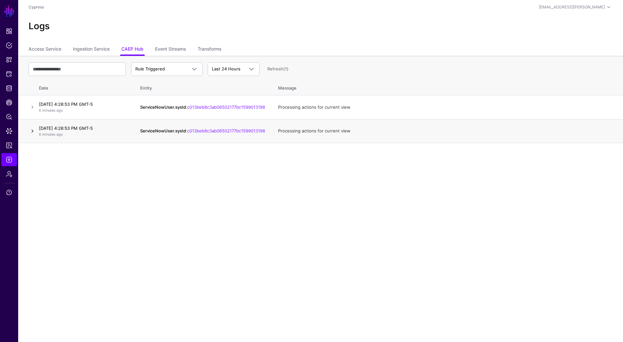
click at [34, 130] on link at bounding box center [33, 131] width 8 height 8
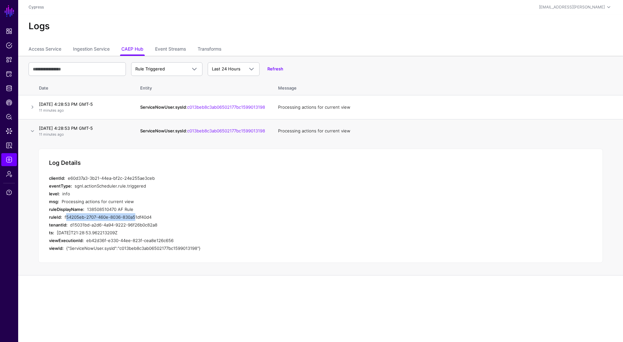
click at [132, 215] on div "f54205eb-2707-460e-8036-830a51df40d4" at bounding box center [187, 217] width 244 height 8
drag, startPoint x: 136, startPoint y: 212, endPoint x: 87, endPoint y: 211, distance: 49.7
click at [87, 211] on div "ruleDisplayName: 138508510470 AF Rule" at bounding box center [179, 210] width 260 height 8
copy div "138508510470 AF Rule"
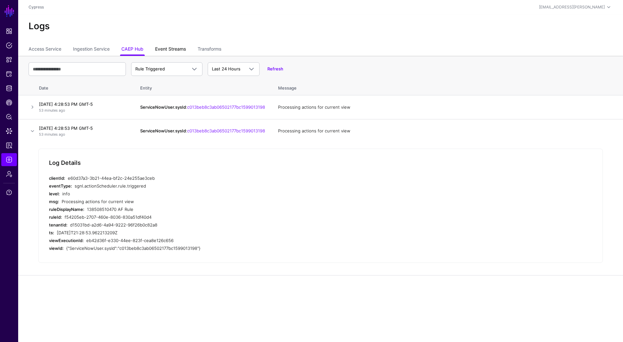
click at [174, 48] on link "Event Streams" at bounding box center [170, 50] width 31 height 12
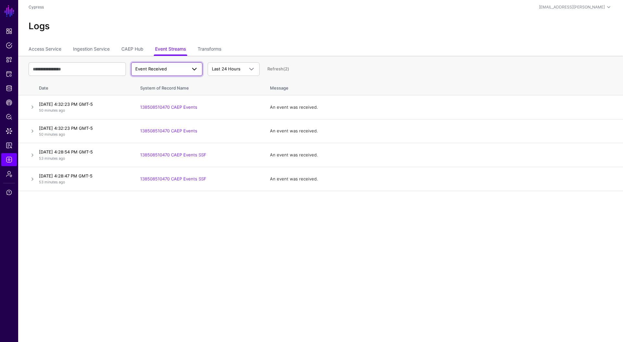
click at [169, 67] on span "Event Received" at bounding box center [160, 69] width 51 height 6
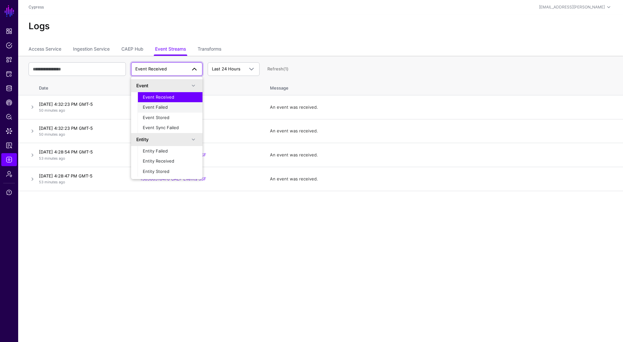
click at [165, 106] on span "Event Failed" at bounding box center [155, 107] width 25 height 5
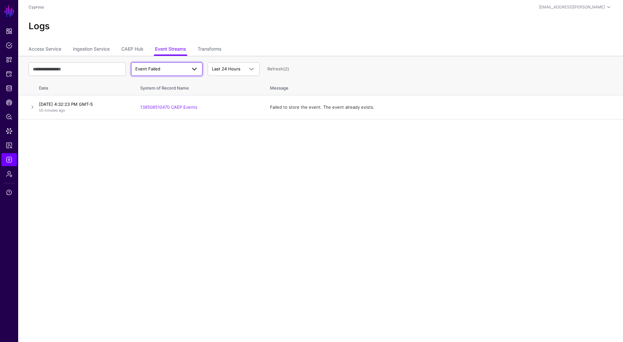
click at [175, 67] on span "Event Failed" at bounding box center [160, 69] width 51 height 6
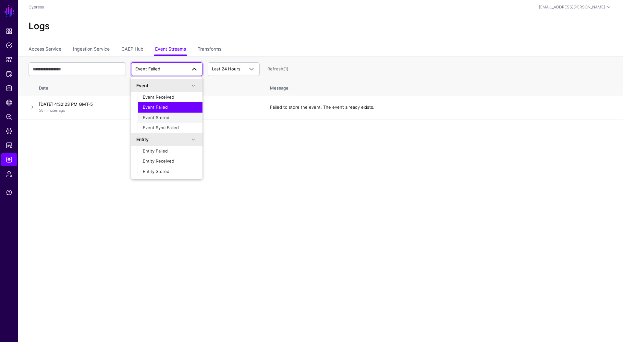
click at [167, 119] on span "Event Stored" at bounding box center [156, 117] width 27 height 5
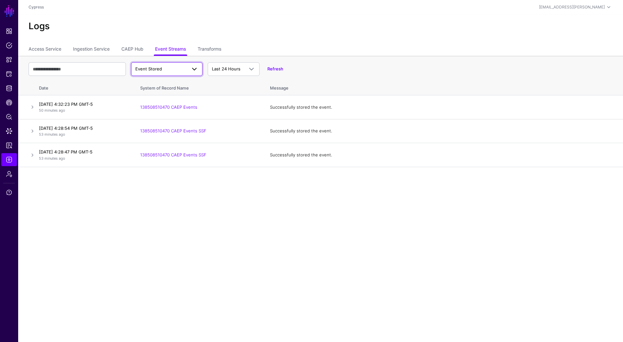
click at [191, 71] on span at bounding box center [195, 69] width 8 height 8
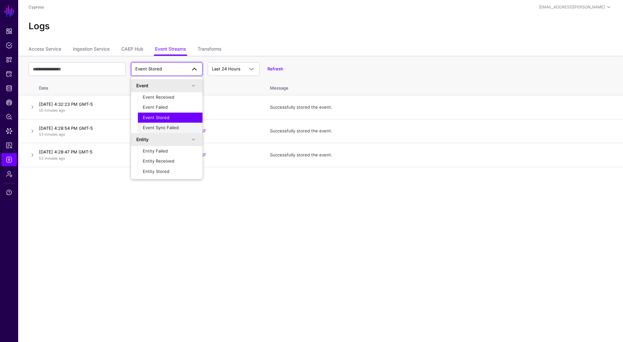
click at [181, 129] on div "Event Sync Failed" at bounding box center [170, 128] width 55 height 6
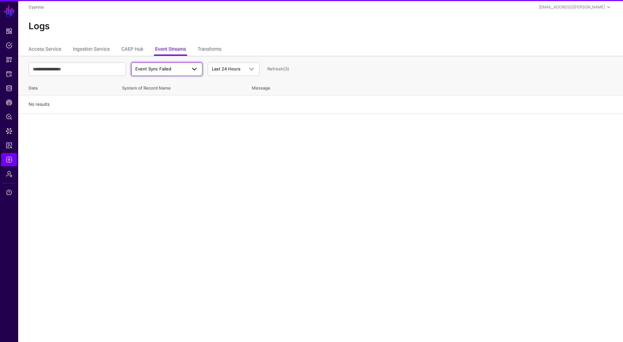
click at [179, 67] on span "Event Sync Failed" at bounding box center [160, 69] width 51 height 6
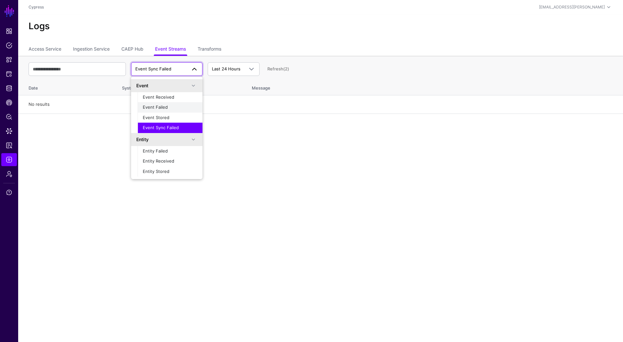
click at [169, 108] on div "Event Failed" at bounding box center [170, 107] width 55 height 6
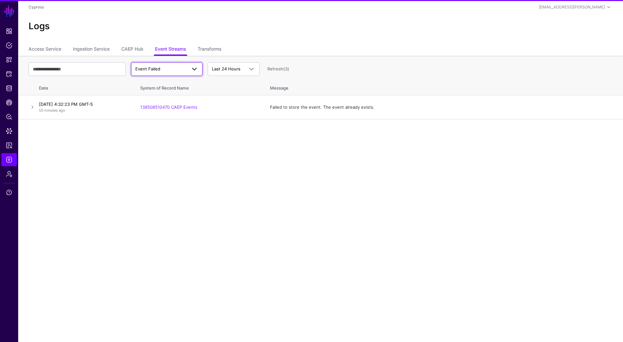
click at [174, 69] on span "Event Failed" at bounding box center [160, 69] width 51 height 6
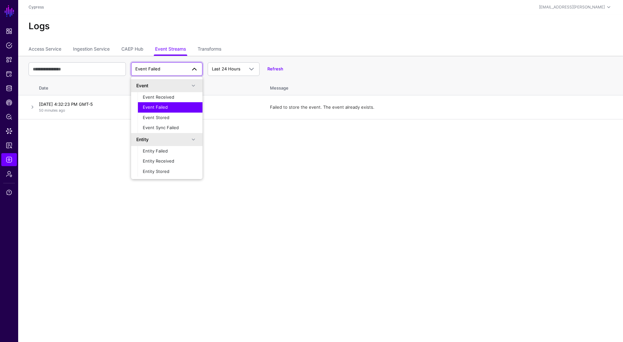
click at [101, 144] on main "SGNL Dashboard Policies Snippets Protected Systems Identity Data Fabric CAEP Hu…" at bounding box center [311, 171] width 623 height 342
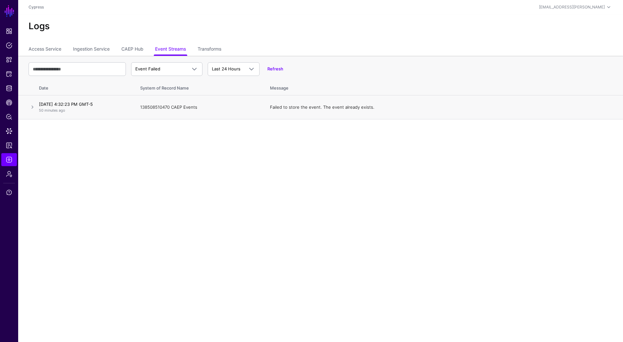
drag, startPoint x: 199, startPoint y: 108, endPoint x: 140, endPoint y: 109, distance: 58.8
click at [140, 109] on td "138508510470 CAEP Events" at bounding box center [199, 107] width 130 height 24
copy link "138508510470 CAEP Events"
click at [138, 51] on link "CAEP Hub" at bounding box center [132, 50] width 22 height 12
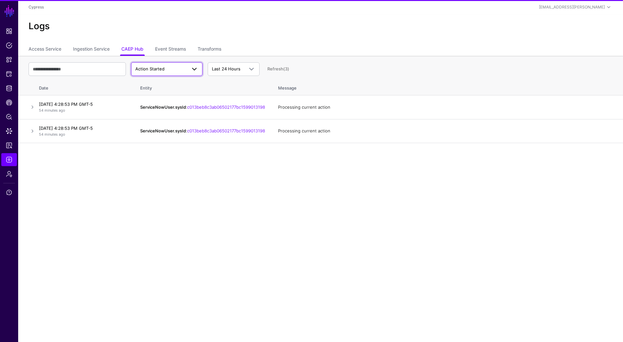
click at [158, 70] on span "Action Started" at bounding box center [149, 68] width 29 height 5
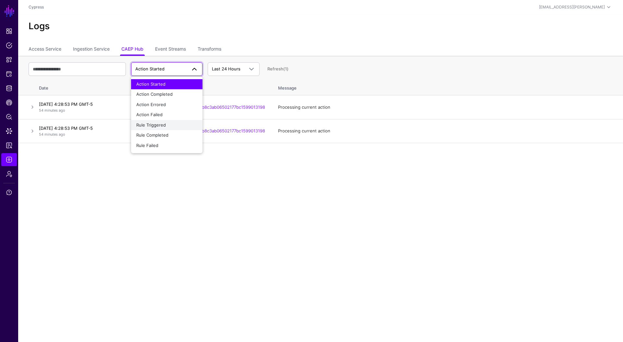
click at [158, 123] on span "Rule Triggered" at bounding box center [151, 124] width 30 height 5
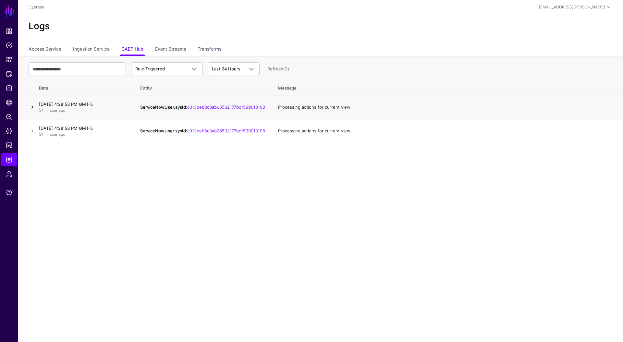
click at [33, 108] on link at bounding box center [33, 107] width 8 height 8
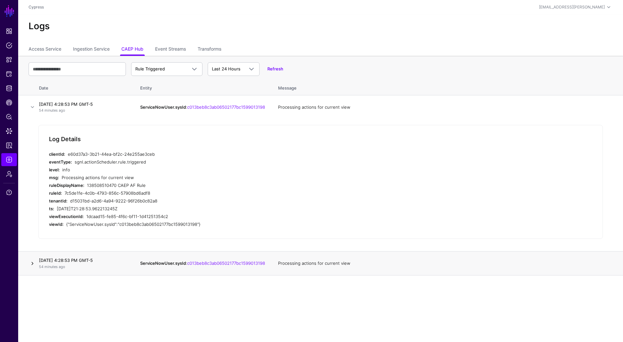
click at [33, 266] on link at bounding box center [33, 264] width 8 height 8
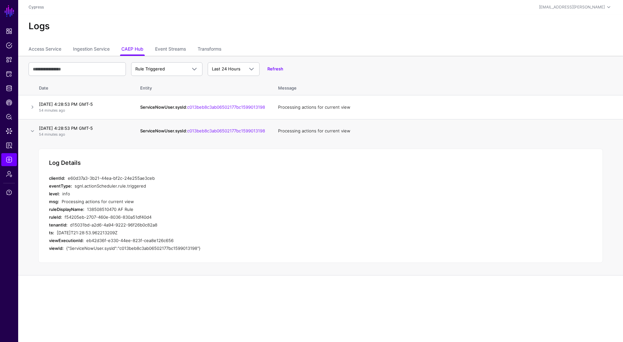
drag, startPoint x: 132, startPoint y: 210, endPoint x: 88, endPoint y: 211, distance: 44.8
click at [88, 211] on div "138508510470 AF Rule" at bounding box center [198, 210] width 222 height 8
copy div "138508510470 AF Rule"
